Goal: Task Accomplishment & Management: Complete application form

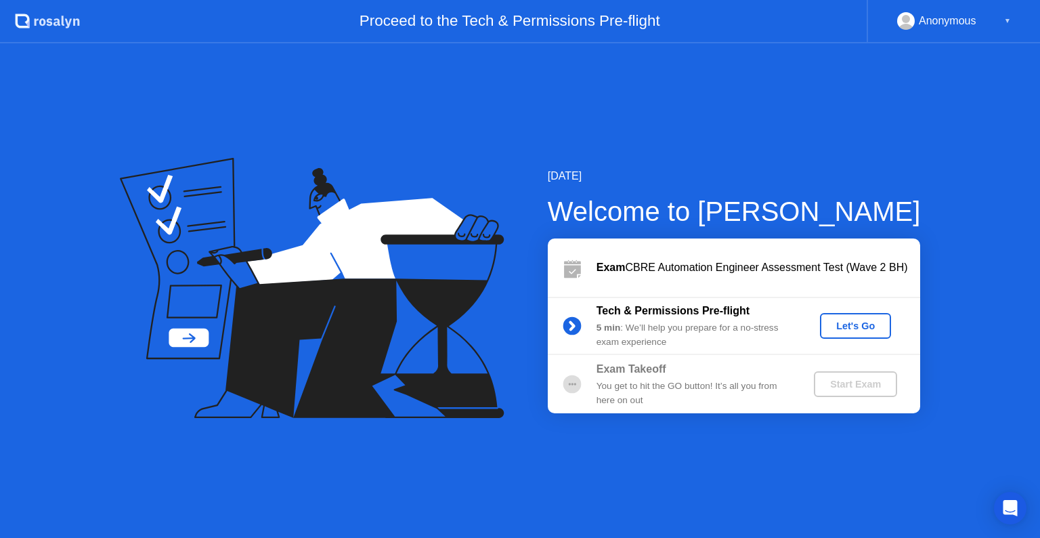
click at [869, 329] on div "Let's Go" at bounding box center [856, 325] width 60 height 11
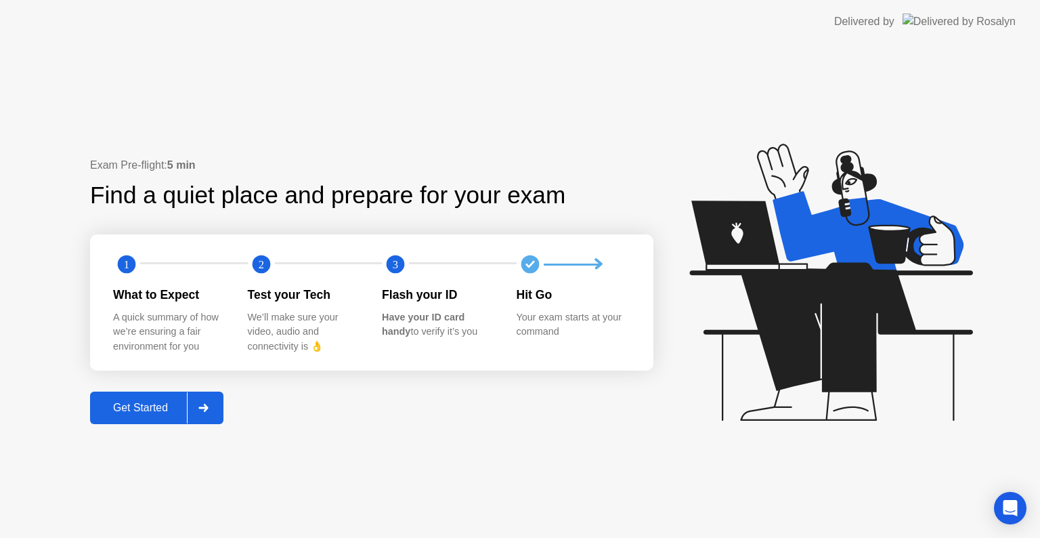
click at [178, 407] on div "Get Started" at bounding box center [140, 408] width 93 height 12
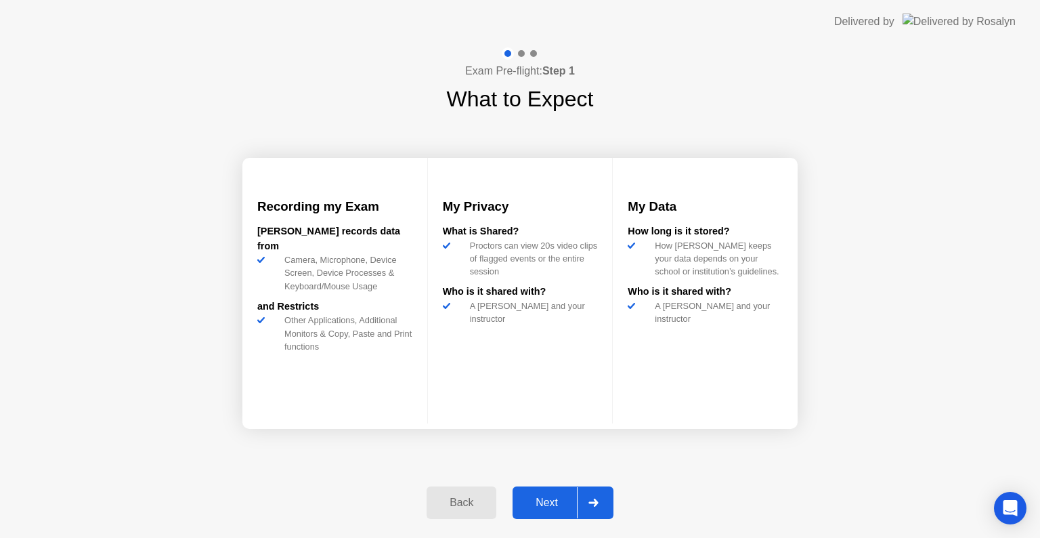
click at [555, 499] on div "Next" at bounding box center [547, 503] width 60 height 12
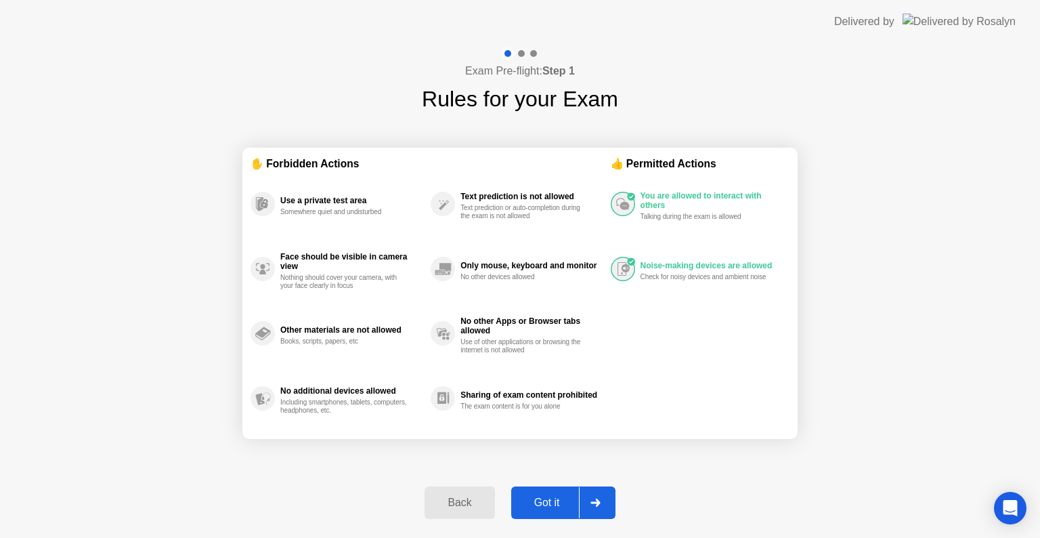
click at [557, 499] on div "Got it" at bounding box center [547, 503] width 64 height 12
select select "**********"
select select "*******"
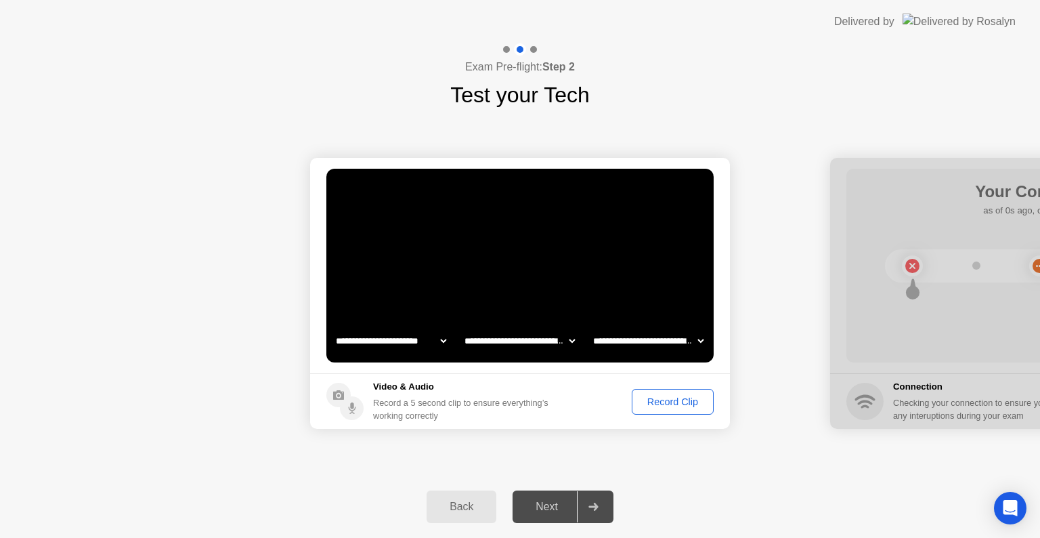
click at [699, 339] on select "**********" at bounding box center [649, 340] width 116 height 27
click at [682, 402] on div "Record Clip" at bounding box center [673, 401] width 72 height 11
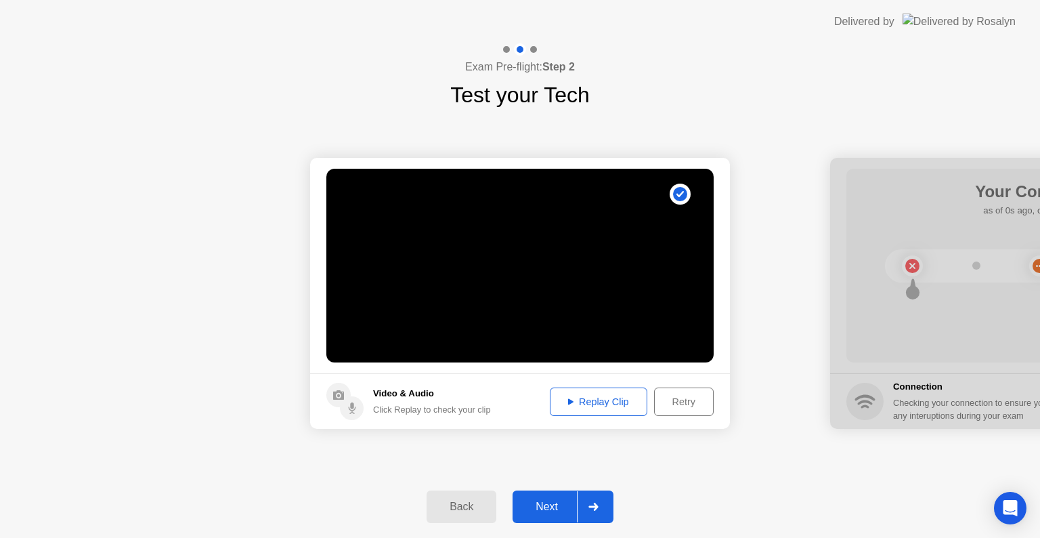
click at [675, 399] on div "Retry" at bounding box center [684, 401] width 50 height 11
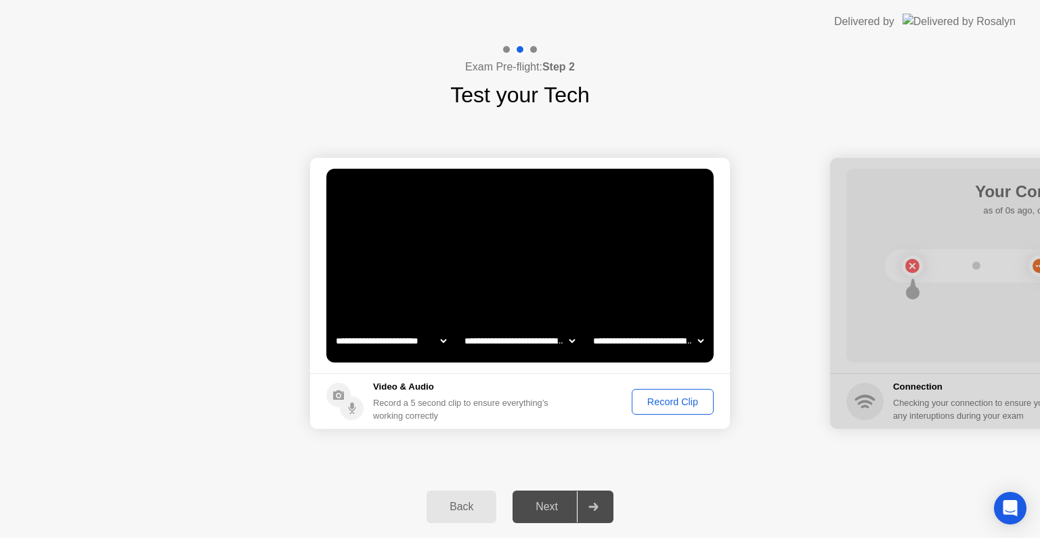
click at [663, 402] on div "Record Clip" at bounding box center [673, 401] width 72 height 11
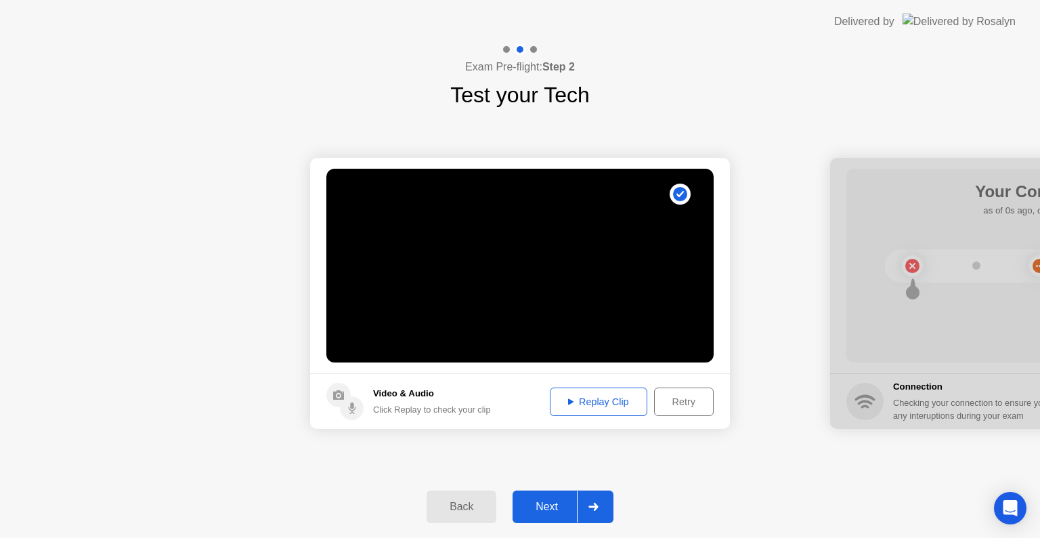
click at [603, 407] on div "Replay Clip" at bounding box center [599, 401] width 88 height 11
click at [553, 513] on div "Next" at bounding box center [547, 507] width 60 height 12
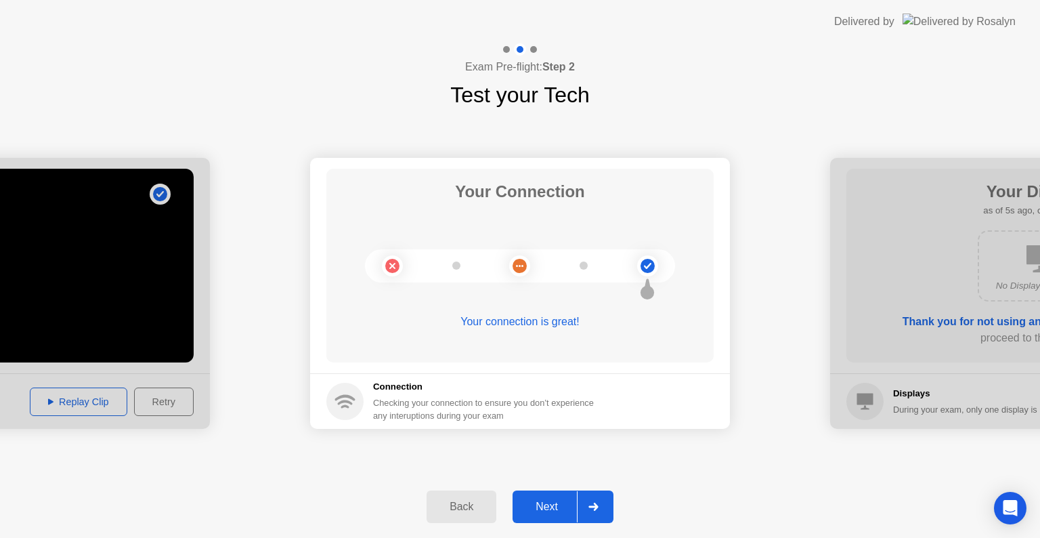
click at [561, 501] on div "Next" at bounding box center [547, 507] width 60 height 12
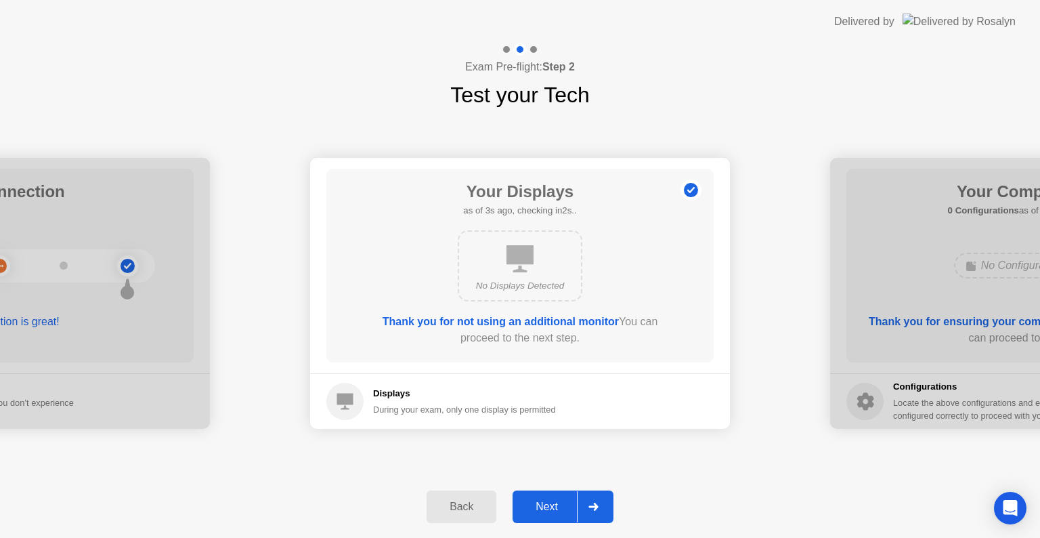
click at [560, 507] on div "Next" at bounding box center [547, 507] width 60 height 12
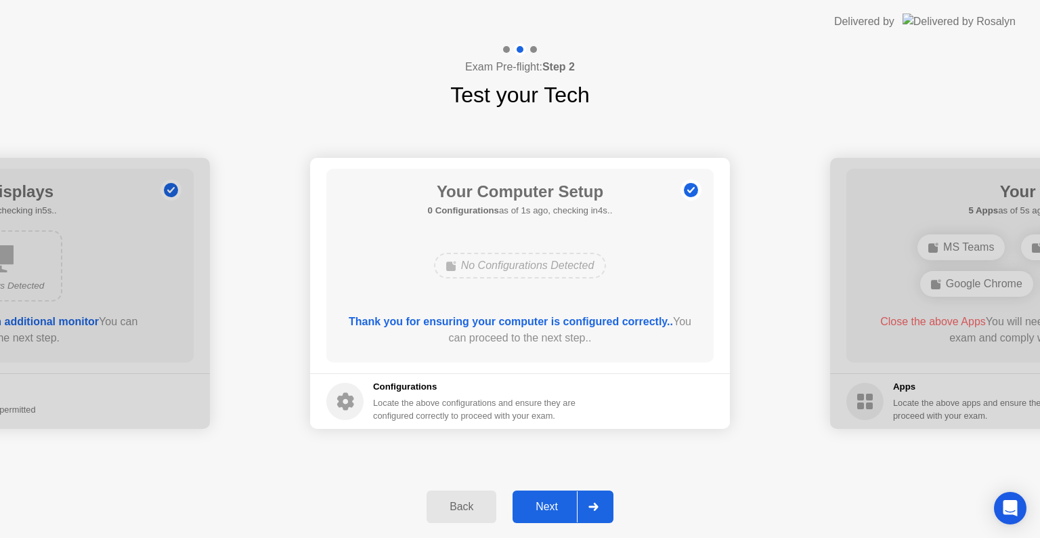
click at [578, 501] on div at bounding box center [593, 506] width 33 height 31
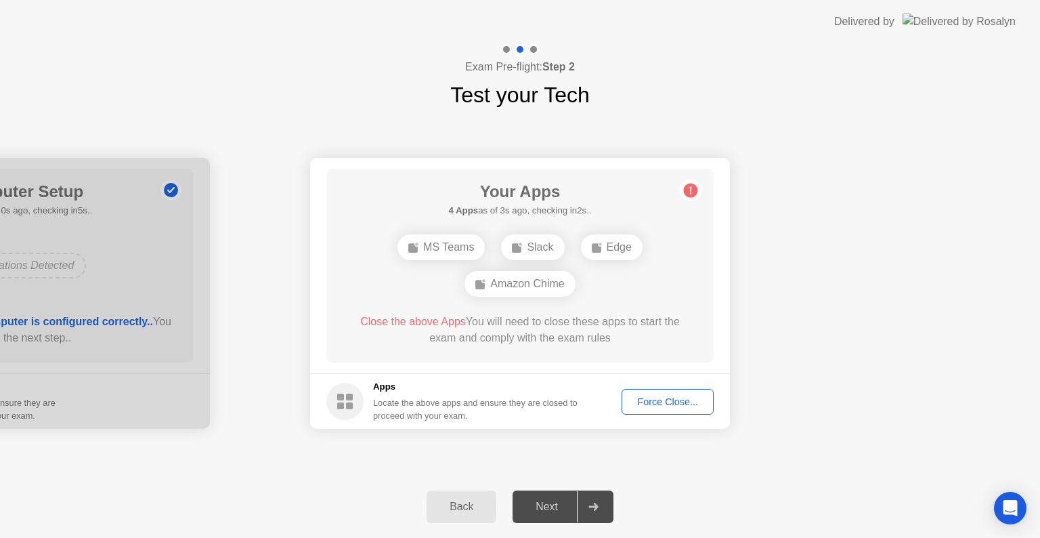
click at [663, 407] on div "Force Close..." at bounding box center [668, 401] width 83 height 11
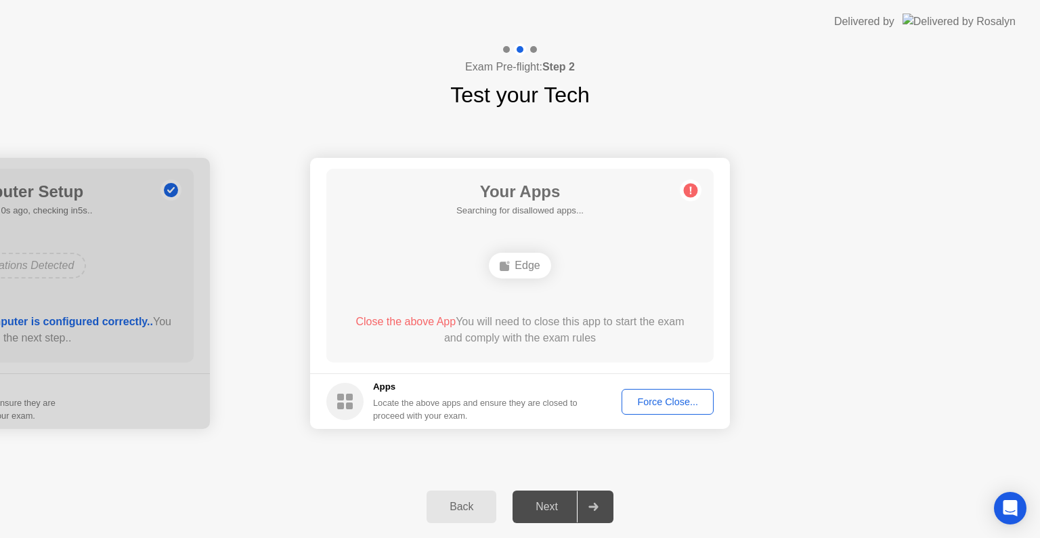
click at [686, 398] on div "Force Close..." at bounding box center [668, 401] width 83 height 11
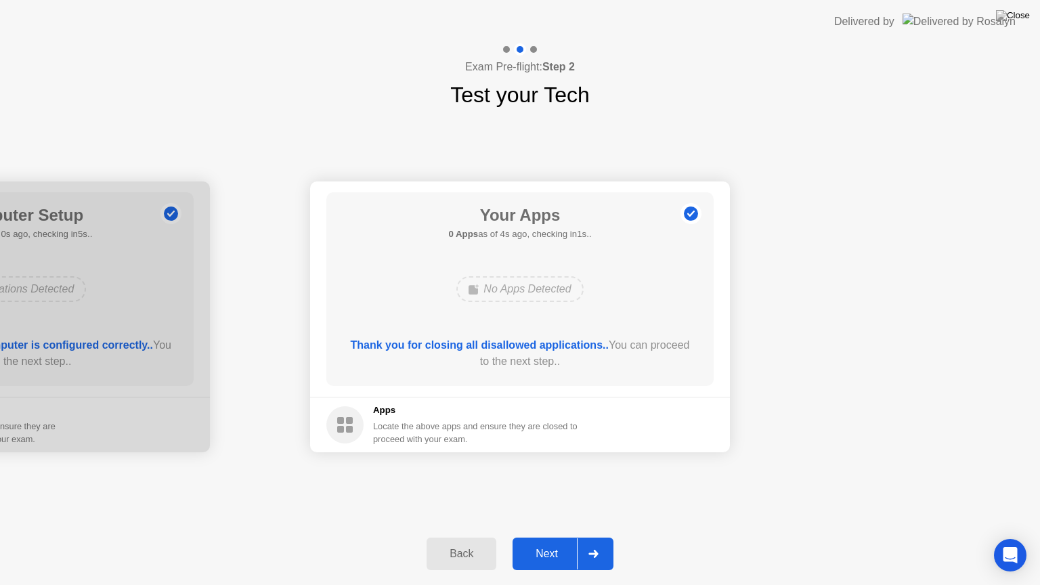
click at [566, 537] on div "Next" at bounding box center [547, 554] width 60 height 12
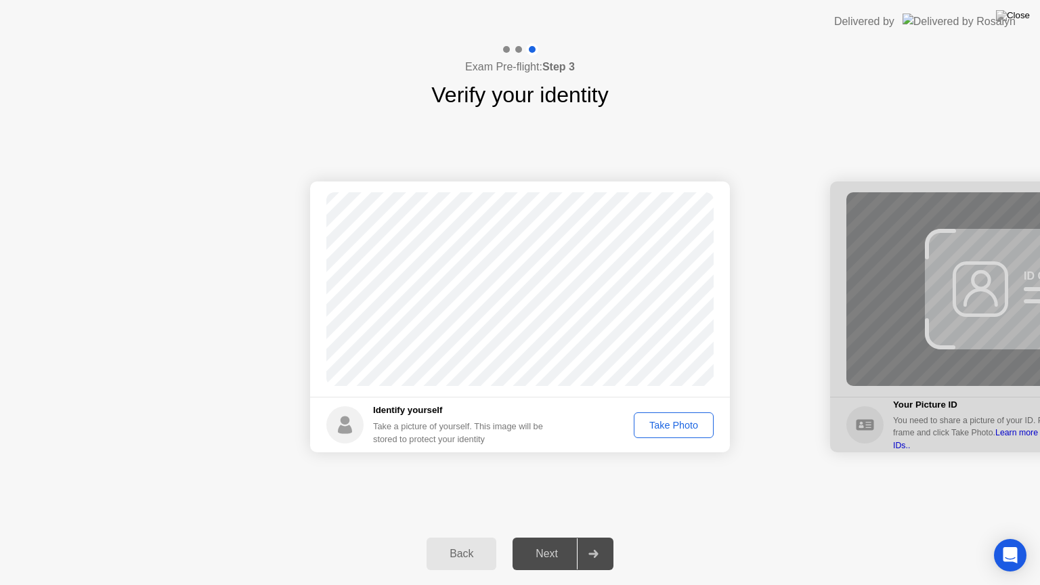
click at [677, 425] on div "Take Photo" at bounding box center [674, 425] width 70 height 11
click at [572, 537] on div "Next" at bounding box center [547, 554] width 60 height 12
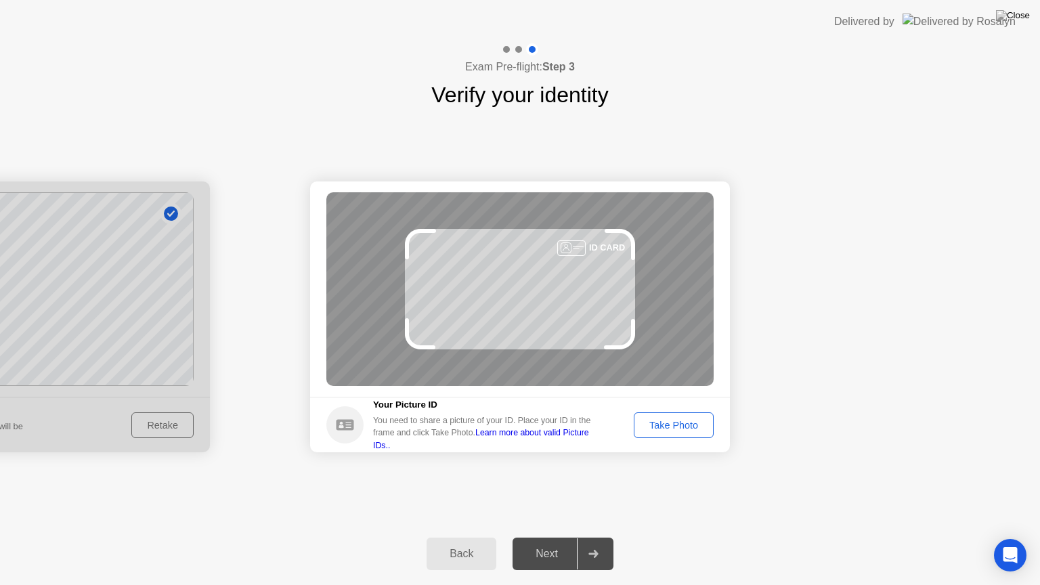
click at [683, 421] on div "Take Photo" at bounding box center [674, 425] width 70 height 11
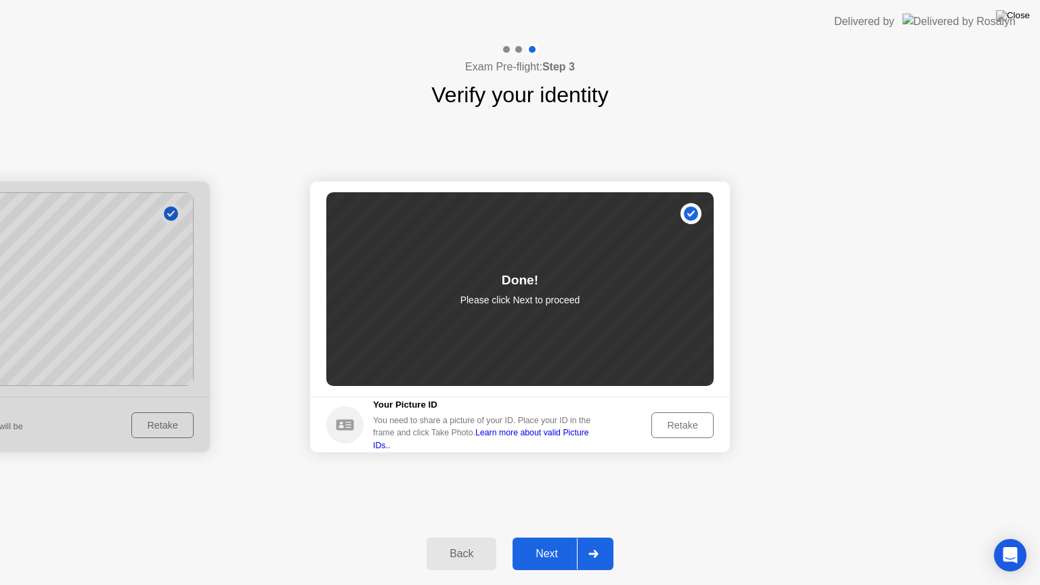
click at [564, 537] on button "Next" at bounding box center [563, 554] width 101 height 33
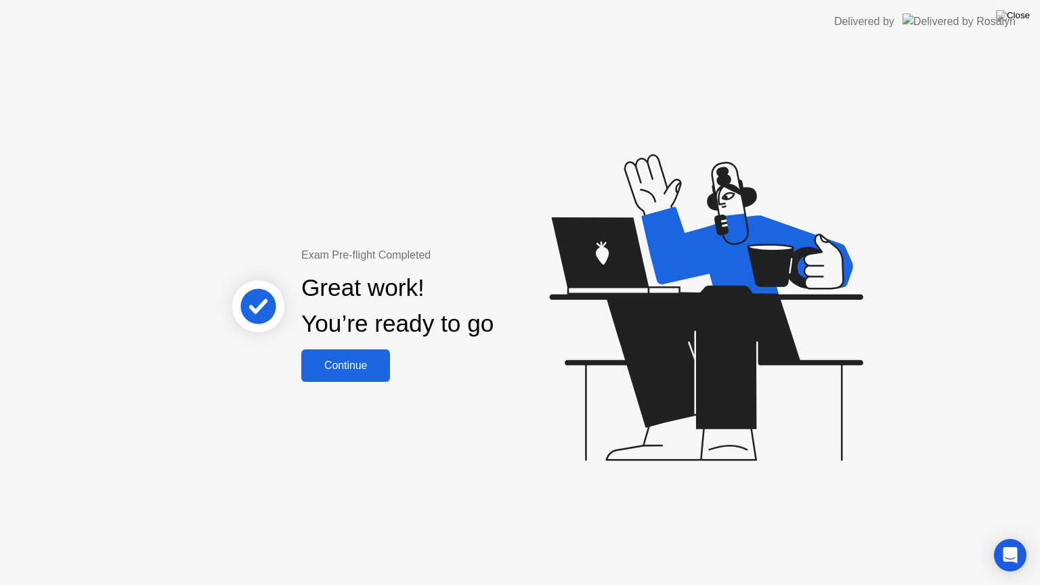
click at [358, 366] on div "Continue" at bounding box center [345, 366] width 81 height 12
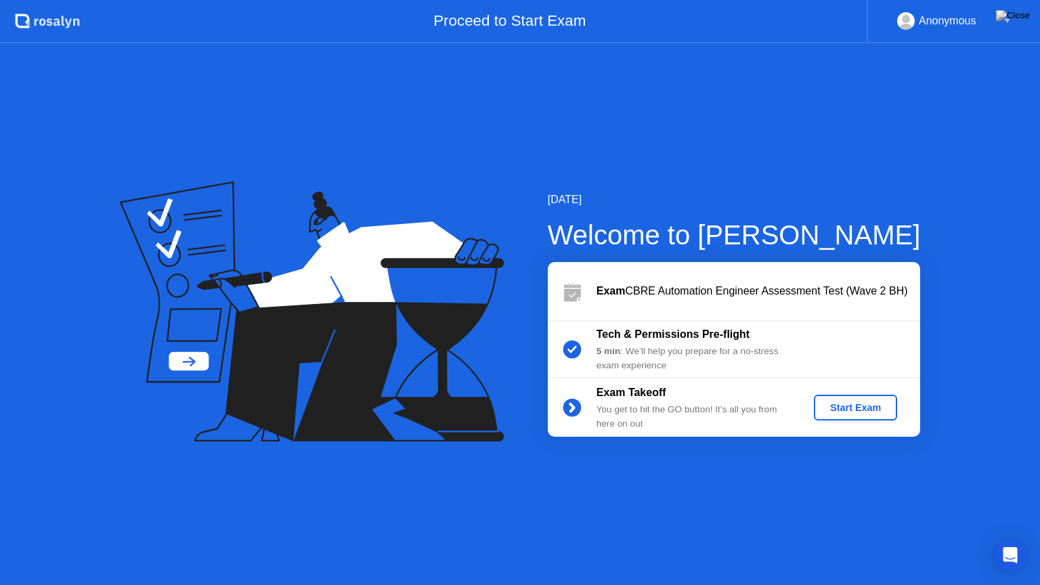
click at [845, 412] on div "Start Exam" at bounding box center [856, 407] width 72 height 11
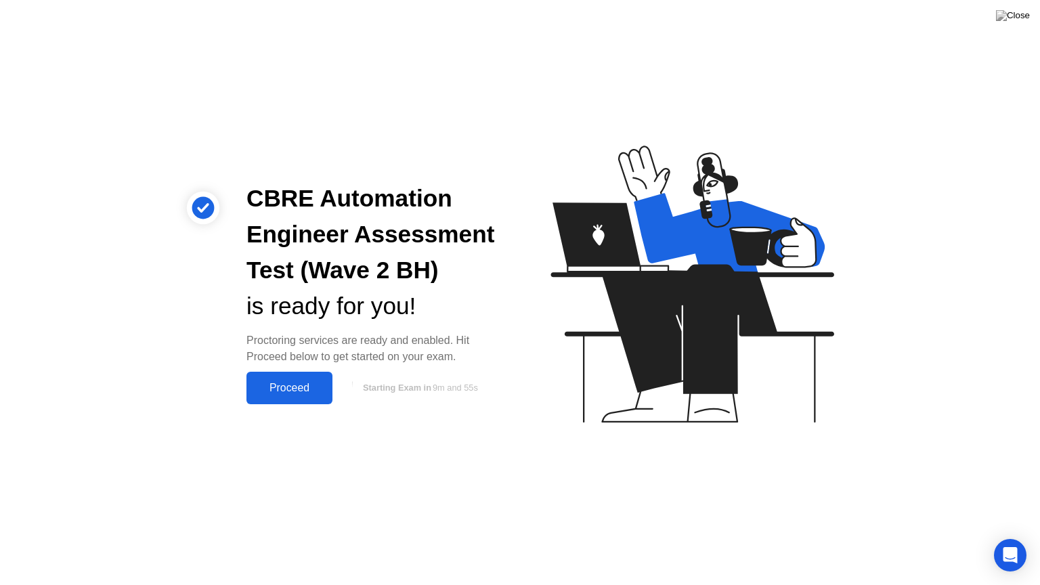
click at [308, 392] on div "Proceed" at bounding box center [290, 388] width 78 height 12
